Goal: Find specific fact: Find specific fact

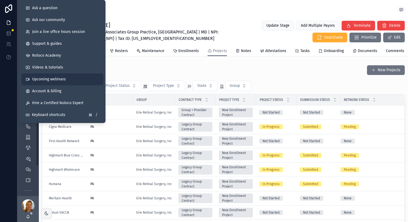
scroll to position [169, 0]
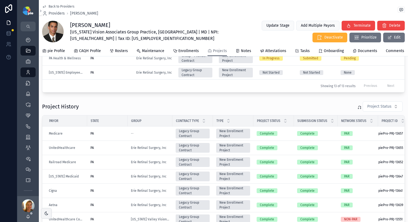
click at [153, 14] on div "Back to Providers Providers Amila Silva" at bounding box center [223, 10] width 363 height 12
click at [30, 74] on icon "scrollable content" at bounding box center [27, 72] width 5 height 5
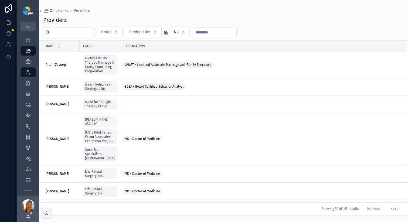
click at [91, 32] on input "scrollable content" at bounding box center [72, 33] width 44 height 8
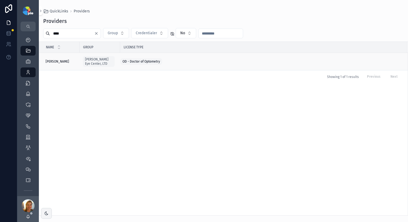
type input "****"
click at [61, 62] on span "[PERSON_NAME]" at bounding box center [57, 61] width 23 height 4
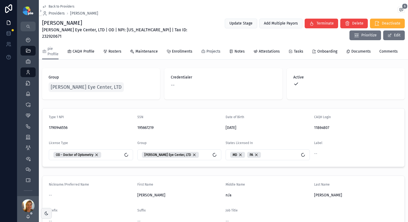
click at [207, 53] on span "Projects" at bounding box center [213, 51] width 14 height 5
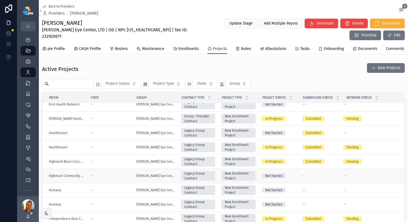
scroll to position [264, 0]
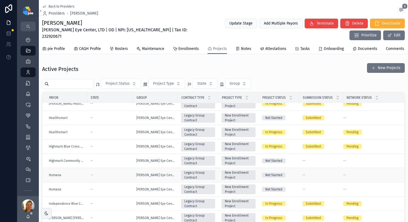
click at [108, 177] on div "--" at bounding box center [109, 175] width 39 height 4
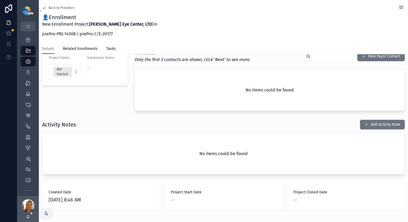
scroll to position [136, 0]
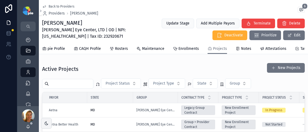
click at [60, 38] on span "[PERSON_NAME] Eye Center, LTD | OD | NPI: [US_HEALTHCARE_NPI] | Tax ID: 2329206…" at bounding box center [95, 33] width 106 height 13
copy span "1790946556"
click at [82, 38] on span "[PERSON_NAME] Eye Center, LTD | OD | NPI: [US_HEALTHCARE_NPI] | Tax ID: 2329206…" at bounding box center [95, 33] width 106 height 13
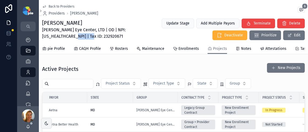
copy span "232920671"
click at [148, 18] on div "Back to Providers Providers Tiffany Frey 6 Tiffany Frey Ludwick Eye Center, LTD…" at bounding box center [173, 22] width 263 height 44
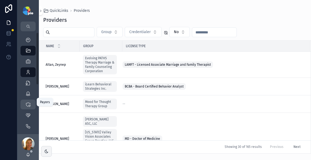
scroll to position [99, 0]
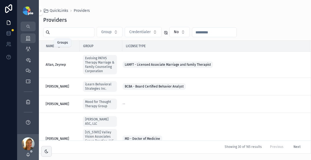
click at [30, 38] on icon "scrollable content" at bounding box center [27, 38] width 5 height 5
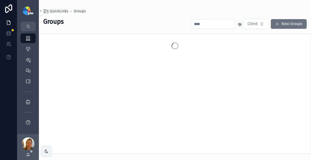
click at [197, 24] on input "scrollable content" at bounding box center [213, 24] width 44 height 8
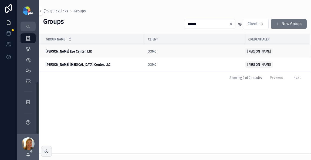
type input "******"
click at [49, 51] on strong "[PERSON_NAME] Eye Center, LTD" at bounding box center [69, 52] width 47 height 4
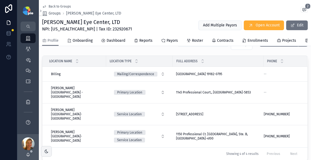
scroll to position [239, 0]
click at [55, 14] on span "Groups" at bounding box center [55, 13] width 12 height 5
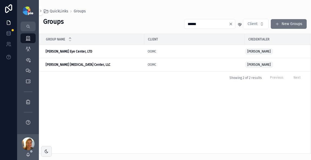
click at [203, 26] on input "******" at bounding box center [206, 24] width 44 height 8
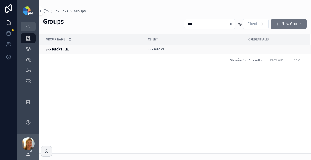
type input "***"
click at [64, 48] on strong "SRP Medical LLC" at bounding box center [58, 49] width 24 height 4
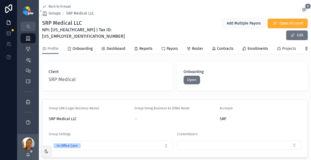
click at [288, 46] on span "Projects" at bounding box center [289, 48] width 14 height 5
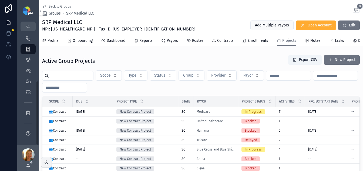
click at [28, 8] on img "scrollable content" at bounding box center [28, 10] width 11 height 9
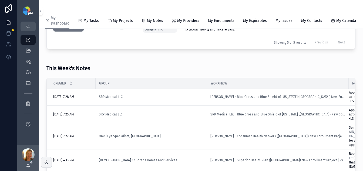
scroll to position [266, 0]
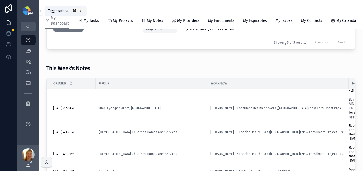
click at [40, 12] on icon "scrollable content" at bounding box center [41, 11] width 4 height 4
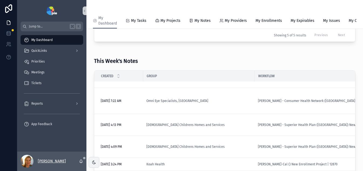
click at [50, 160] on p "[PERSON_NAME]" at bounding box center [52, 161] width 28 height 5
click at [181, 60] on div "This Week's Notes" at bounding box center [224, 58] width 261 height 17
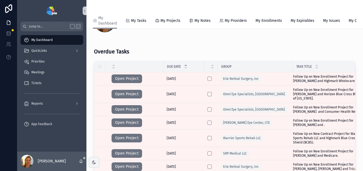
scroll to position [0, 0]
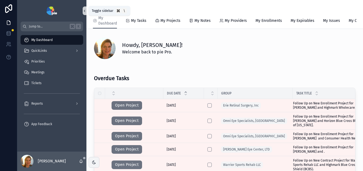
click at [84, 13] on button "scrollable content" at bounding box center [85, 10] width 4 height 9
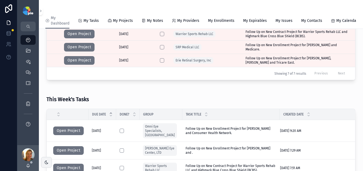
scroll to position [146, 0]
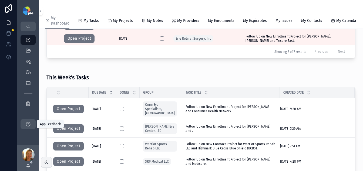
click at [29, 126] on icon "scrollable content" at bounding box center [27, 123] width 5 height 5
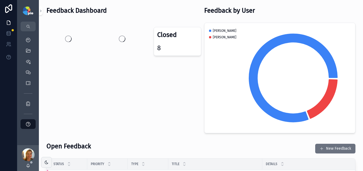
scroll to position [72, 0]
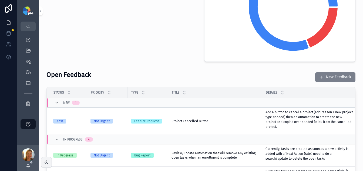
click at [311, 77] on span "scrollable content" at bounding box center [321, 77] width 4 height 4
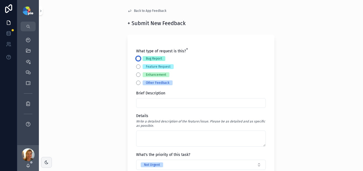
click at [136, 60] on button "Bug Report" at bounding box center [138, 58] width 4 height 4
click at [157, 106] on input "scrollable content" at bounding box center [200, 103] width 129 height 8
click at [241, 103] on input "**********" at bounding box center [200, 103] width 129 height 8
click at [250, 102] on input "**********" at bounding box center [200, 103] width 129 height 8
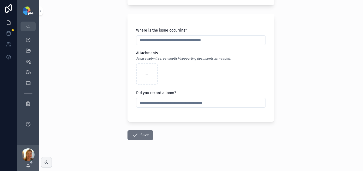
scroll to position [205, 0]
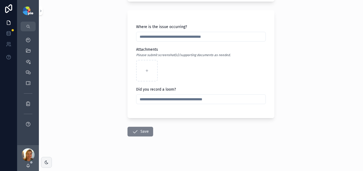
type input "**********"
click at [147, 134] on button "Save" at bounding box center [140, 132] width 26 height 10
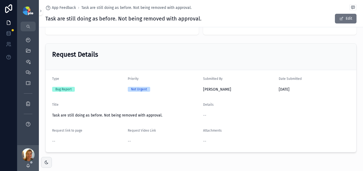
scroll to position [24, 0]
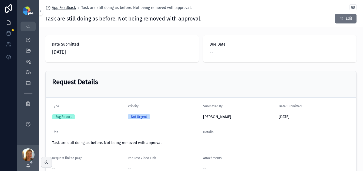
click at [54, 7] on span "App Feedback" at bounding box center [64, 7] width 24 height 5
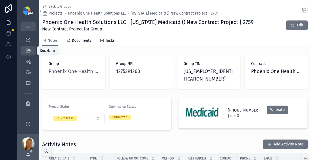
click at [30, 53] on icon "scrollable content" at bounding box center [27, 50] width 5 height 5
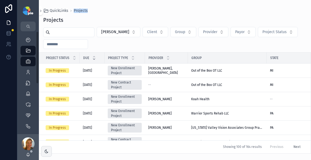
click at [162, 13] on div "QuickLinks Projects Projects Lacy Steer Client Group Provider Payor Project Sta…" at bounding box center [175, 77] width 272 height 154
click at [29, 72] on icon "scrollable content" at bounding box center [27, 72] width 5 height 5
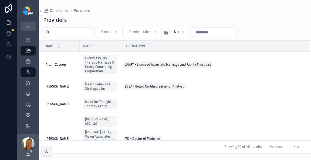
click at [75, 33] on input "scrollable content" at bounding box center [72, 33] width 44 height 8
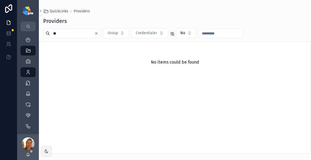
type input "*"
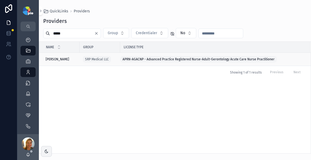
type input "*****"
click at [69, 60] on div "Puckett, Sonya Puckett, Sonya" at bounding box center [61, 59] width 31 height 4
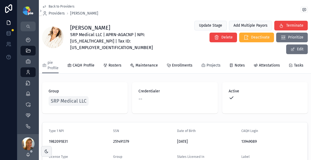
click at [218, 63] on span "Projects" at bounding box center [213, 65] width 14 height 5
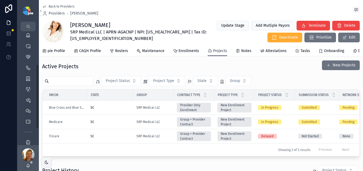
scroll to position [5, 0]
click at [28, 80] on icon "scrollable content" at bounding box center [27, 78] width 5 height 5
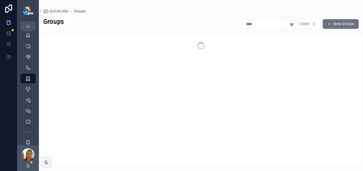
click at [285, 24] on input "scrollable content" at bounding box center [265, 24] width 44 height 8
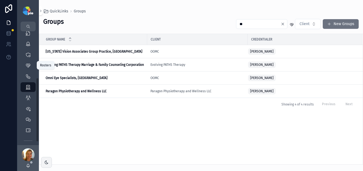
scroll to position [5, 0]
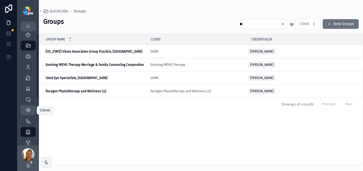
type input "**"
click at [28, 108] on icon "scrollable content" at bounding box center [27, 110] width 5 height 5
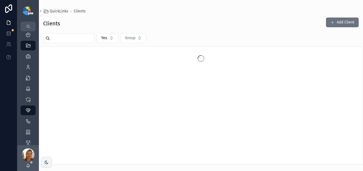
click at [86, 39] on input "scrollable content" at bounding box center [72, 39] width 44 height 8
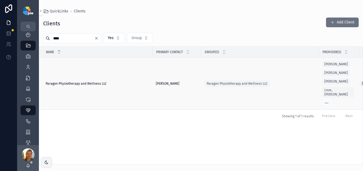
type input "****"
click at [76, 81] on span "Paragon Physiotherapy and Wellness LLC" at bounding box center [76, 83] width 61 height 4
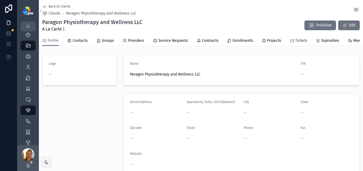
click at [300, 38] on span "Tickets" at bounding box center [301, 40] width 12 height 5
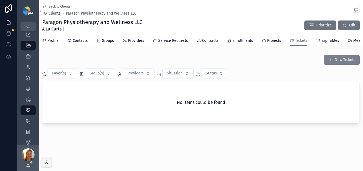
click at [311, 65] on button "New Tickets" at bounding box center [341, 60] width 36 height 10
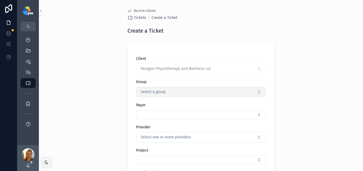
click at [174, 96] on button "Select a group" at bounding box center [200, 92] width 129 height 10
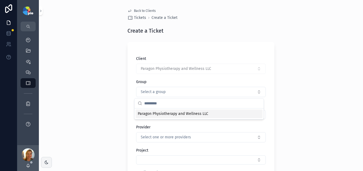
click at [203, 115] on span "Paragon Physiotherapy and Wellness LLC" at bounding box center [173, 113] width 70 height 5
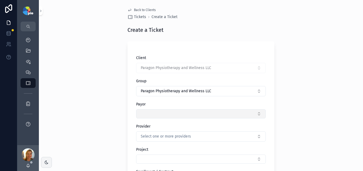
scroll to position [1, 0]
click at [157, 116] on button "Select Button" at bounding box center [200, 113] width 129 height 9
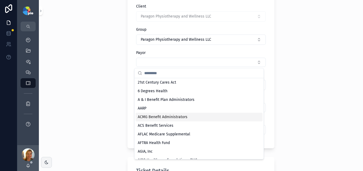
scroll to position [18, 0]
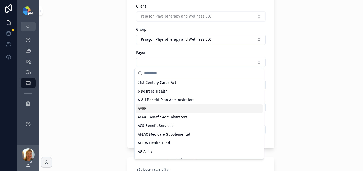
click at [162, 110] on div "AARP" at bounding box center [198, 108] width 127 height 9
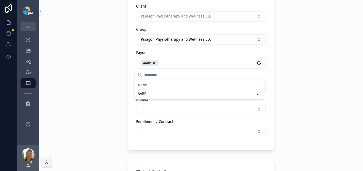
click at [98, 83] on div "Back to Clients Tickets Create a Ticket Create a Ticket Client Paragon Physioth…" at bounding box center [201, 33] width 324 height 171
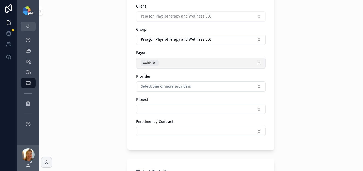
click at [154, 64] on div "AARP" at bounding box center [150, 63] width 18 height 6
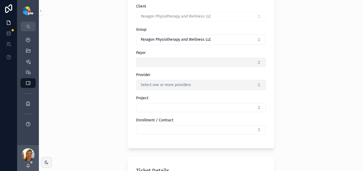
click at [172, 88] on button "Select one or more providers" at bounding box center [200, 85] width 129 height 10
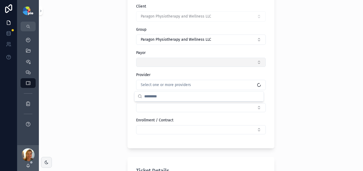
click at [98, 95] on div "Back to Clients Tickets Create a Ticket Create a Ticket Client Paragon Physioth…" at bounding box center [201, 33] width 324 height 171
click at [168, 111] on button "Select Button" at bounding box center [200, 107] width 129 height 9
click at [82, 92] on div "Back to Clients Tickets Create a Ticket Create a Ticket Client Paragon Physioth…" at bounding box center [201, 33] width 324 height 171
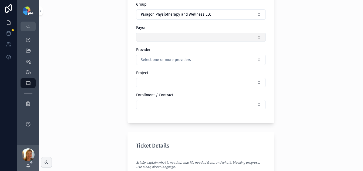
scroll to position [131, 0]
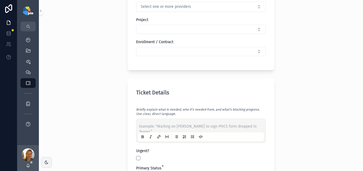
click at [153, 124] on p "scrollable content" at bounding box center [202, 126] width 126 height 5
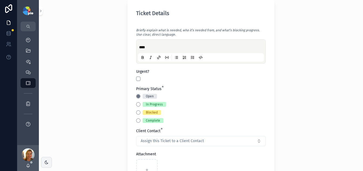
scroll to position [235, 0]
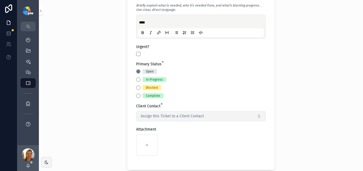
click at [156, 114] on span "Assign this Ticket to a Client Contact" at bounding box center [172, 116] width 63 height 5
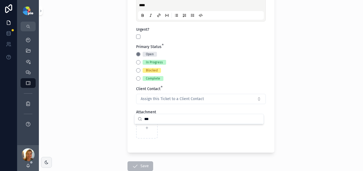
scroll to position [258, 0]
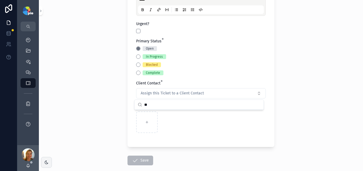
type input "*"
type input "****"
click at [311, 63] on div "Back to Clients Tickets Create a Ticket Create a Ticket Client Paragon Physioth…" at bounding box center [201, 85] width 324 height 171
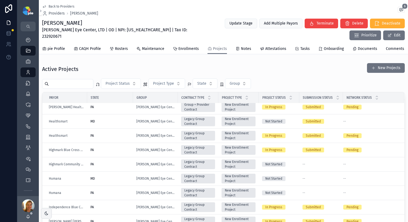
scroll to position [275, 0]
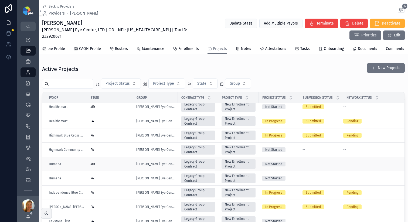
click at [108, 166] on div "MD" at bounding box center [109, 164] width 39 height 4
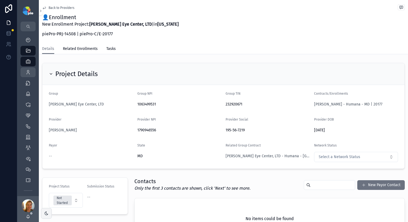
click at [27, 72] on icon "scrollable content" at bounding box center [27, 72] width 5 height 5
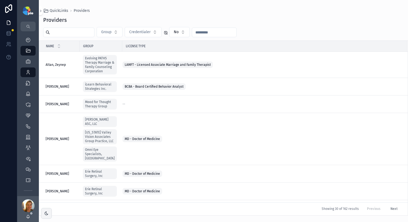
click at [63, 33] on input "scrollable content" at bounding box center [72, 33] width 44 height 8
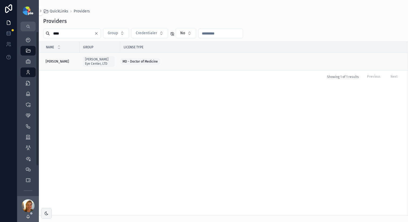
type input "****"
click at [46, 61] on span "[PERSON_NAME]" at bounding box center [57, 61] width 23 height 4
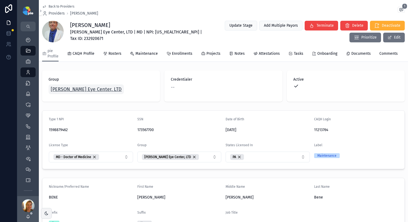
click at [77, 93] on span "[PERSON_NAME] Eye Center, LTD" at bounding box center [86, 90] width 71 height 8
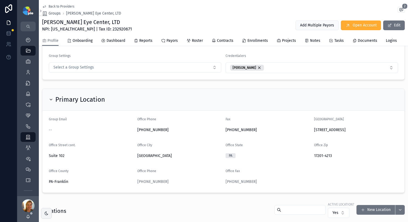
scroll to position [75, 0]
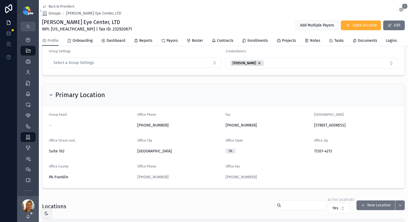
click at [316, 154] on span "17201-4213" at bounding box center [356, 151] width 84 height 5
copy span "17201"
